Goal: Information Seeking & Learning: Check status

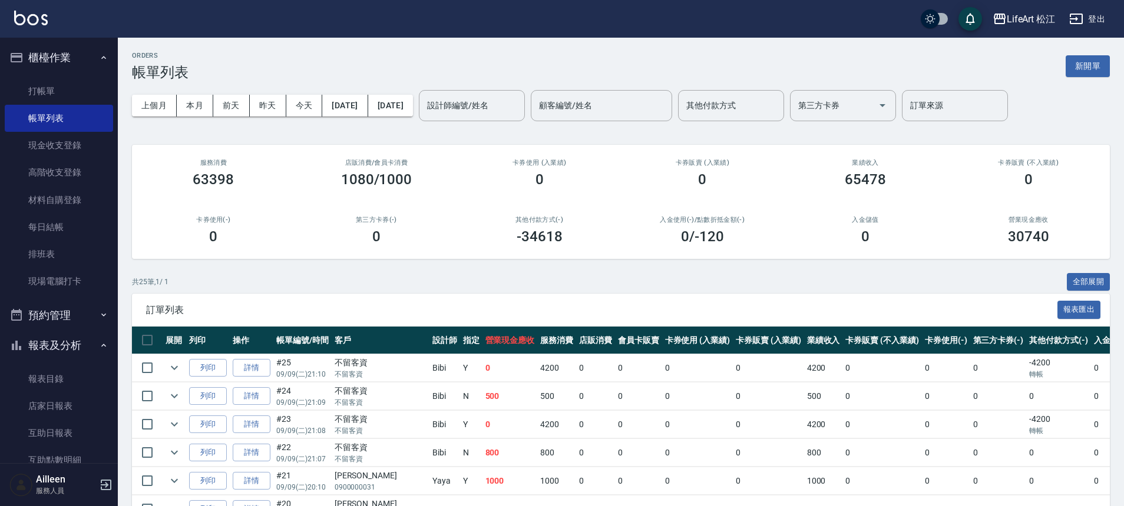
click at [62, 340] on button "報表及分析" at bounding box center [59, 345] width 108 height 31
click at [63, 342] on button "報表及分析" at bounding box center [59, 345] width 108 height 31
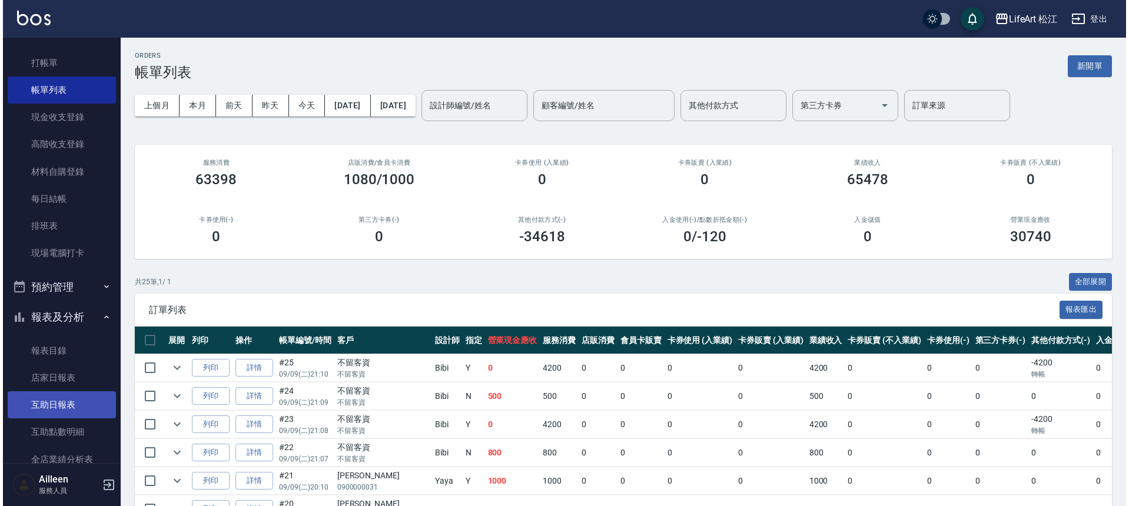
scroll to position [34, 0]
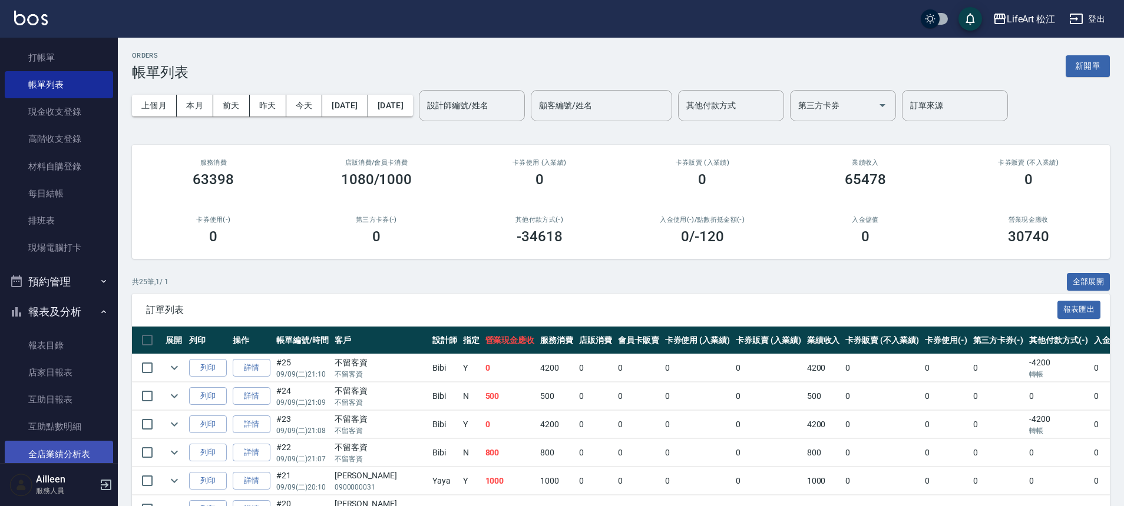
click at [80, 455] on link "全店業績分析表" at bounding box center [59, 454] width 108 height 27
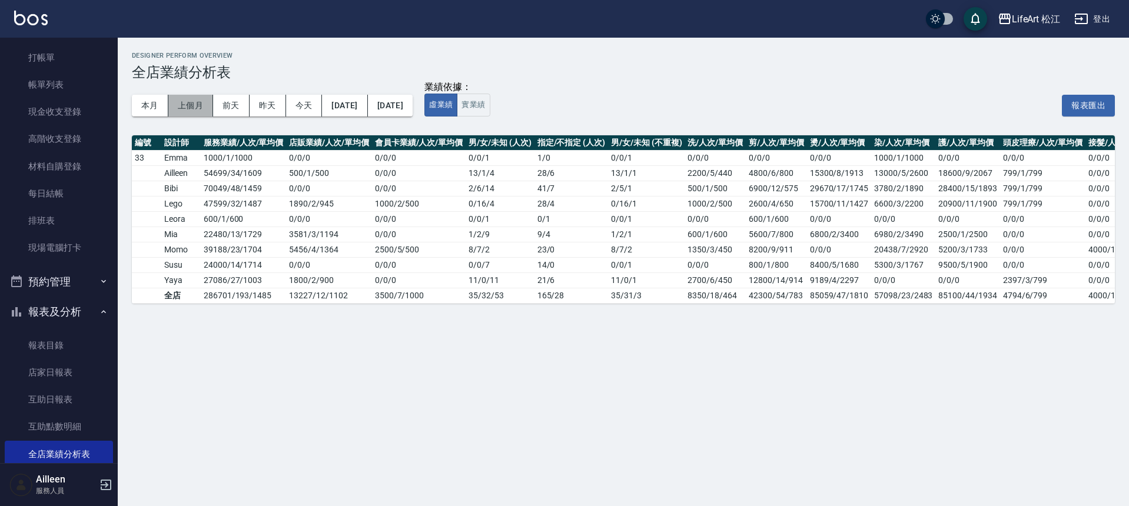
click at [202, 108] on button "上個月" at bounding box center [190, 106] width 45 height 22
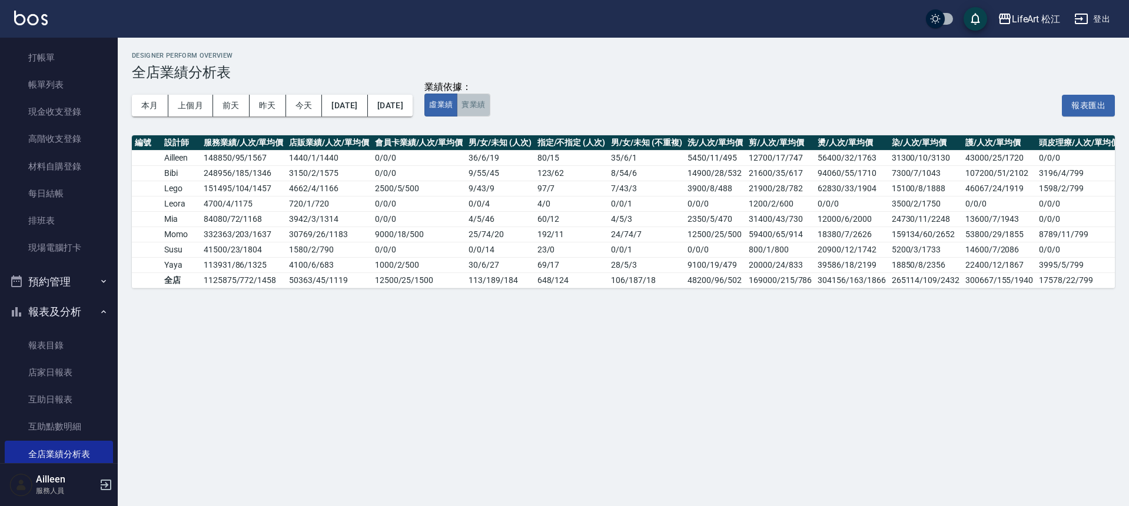
click at [490, 108] on button "實業績" at bounding box center [473, 105] width 33 height 23
click at [144, 100] on button "本月" at bounding box center [150, 106] width 37 height 22
